Goal: Information Seeking & Learning: Learn about a topic

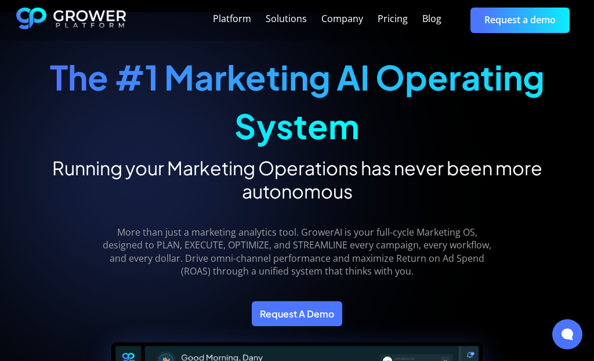
scroll to position [32, 0]
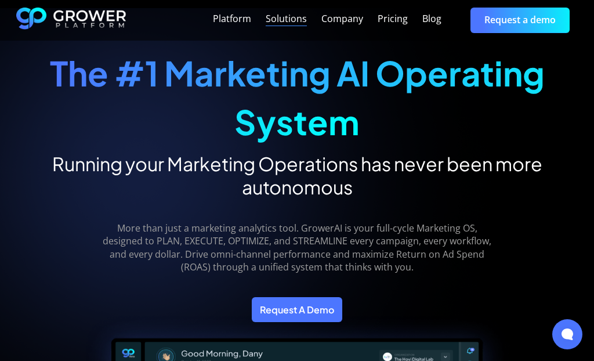
click at [304, 23] on div "Solutions" at bounding box center [286, 18] width 41 height 11
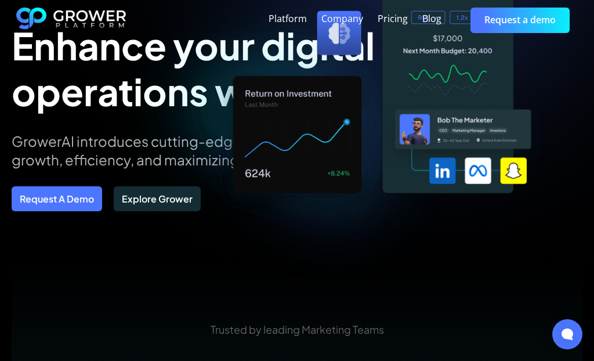
scroll to position [110, 0]
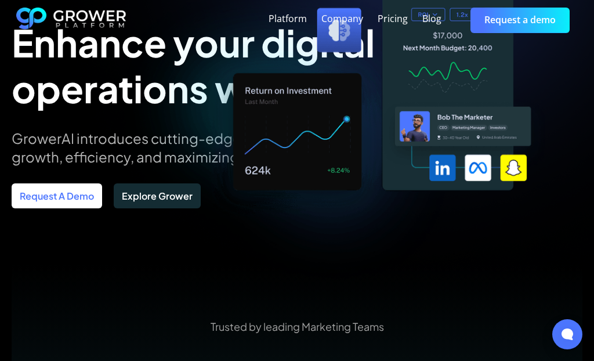
click at [84, 190] on link "Request A Demo" at bounding box center [57, 195] width 91 height 25
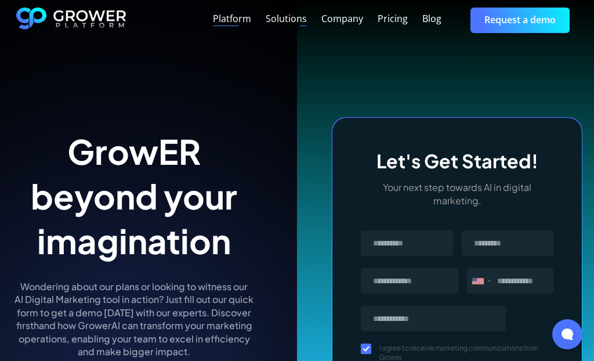
click at [251, 21] on div "Platform" at bounding box center [232, 18] width 38 height 11
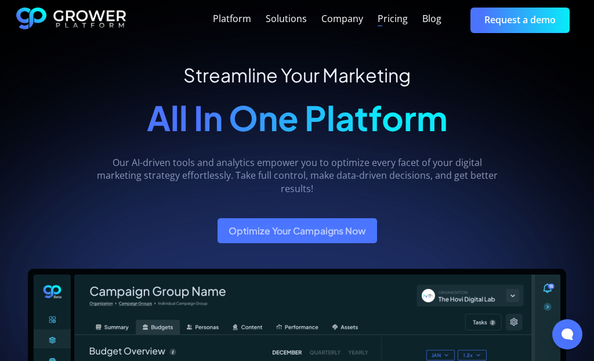
click at [393, 23] on div "Pricing" at bounding box center [393, 18] width 30 height 11
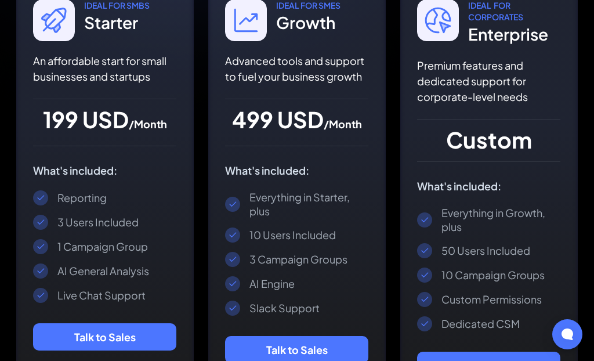
scroll to position [317, 0]
